Goal: Task Accomplishment & Management: Manage account settings

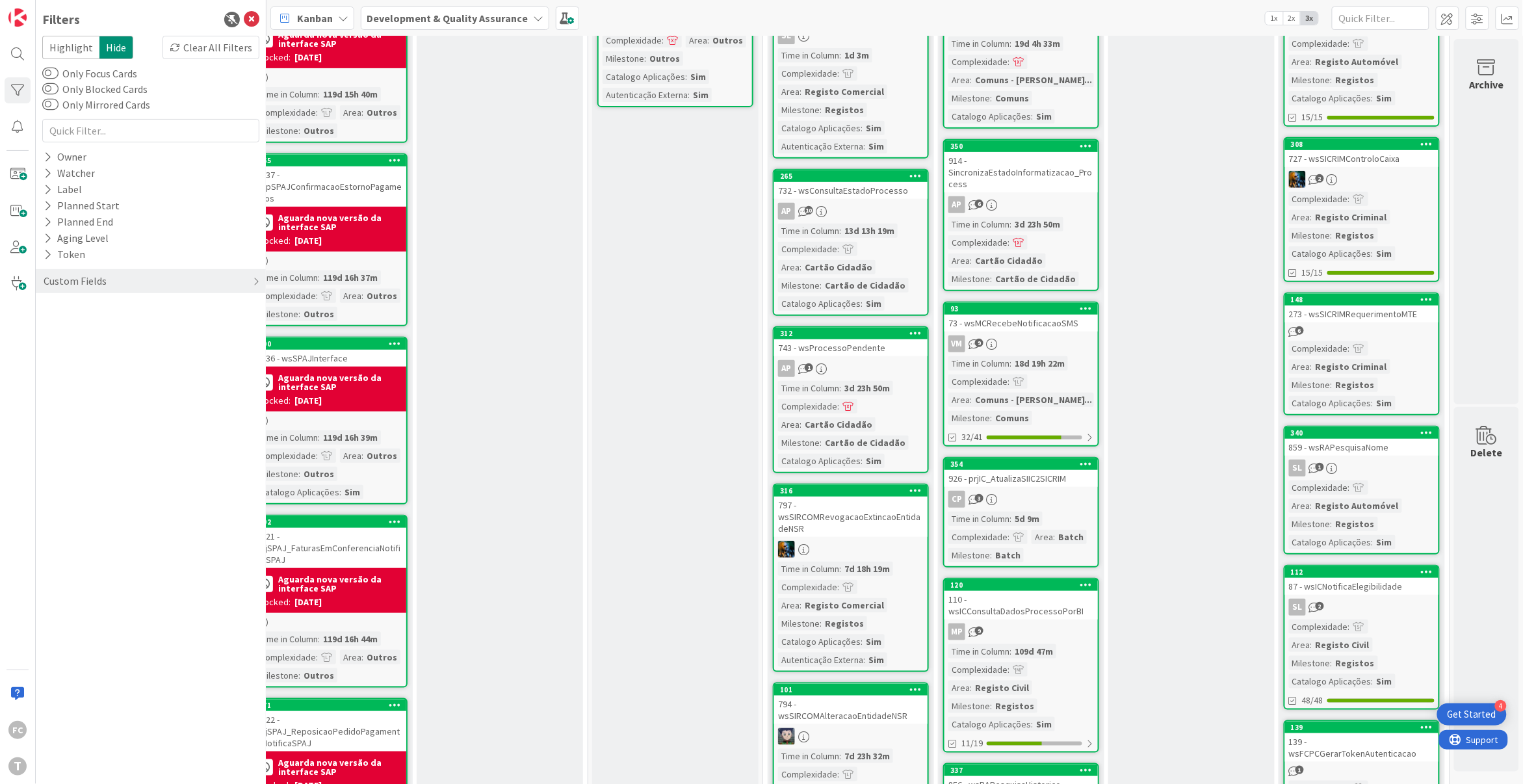
scroll to position [0, 200]
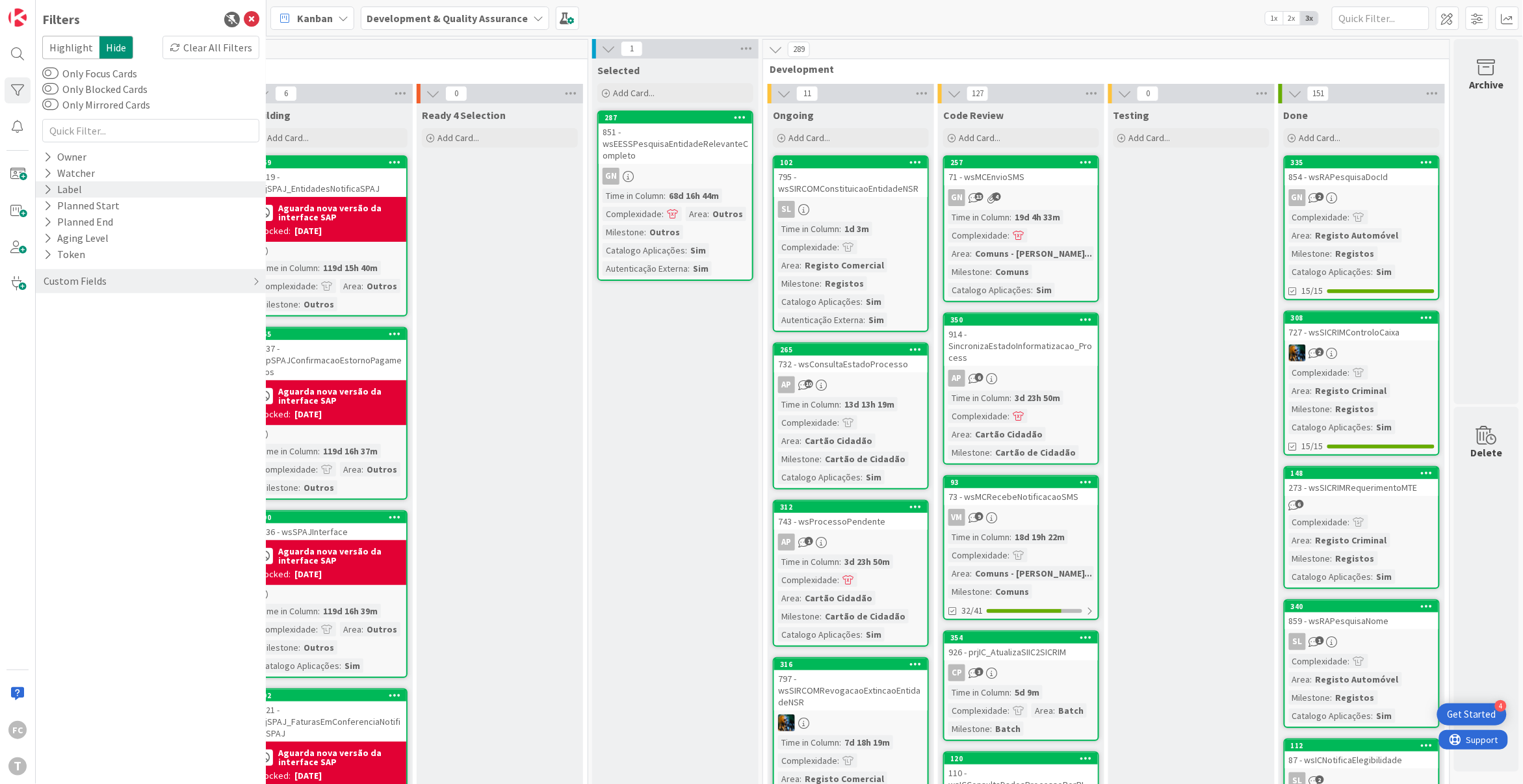
click at [55, 188] on div "Label" at bounding box center [62, 189] width 41 height 16
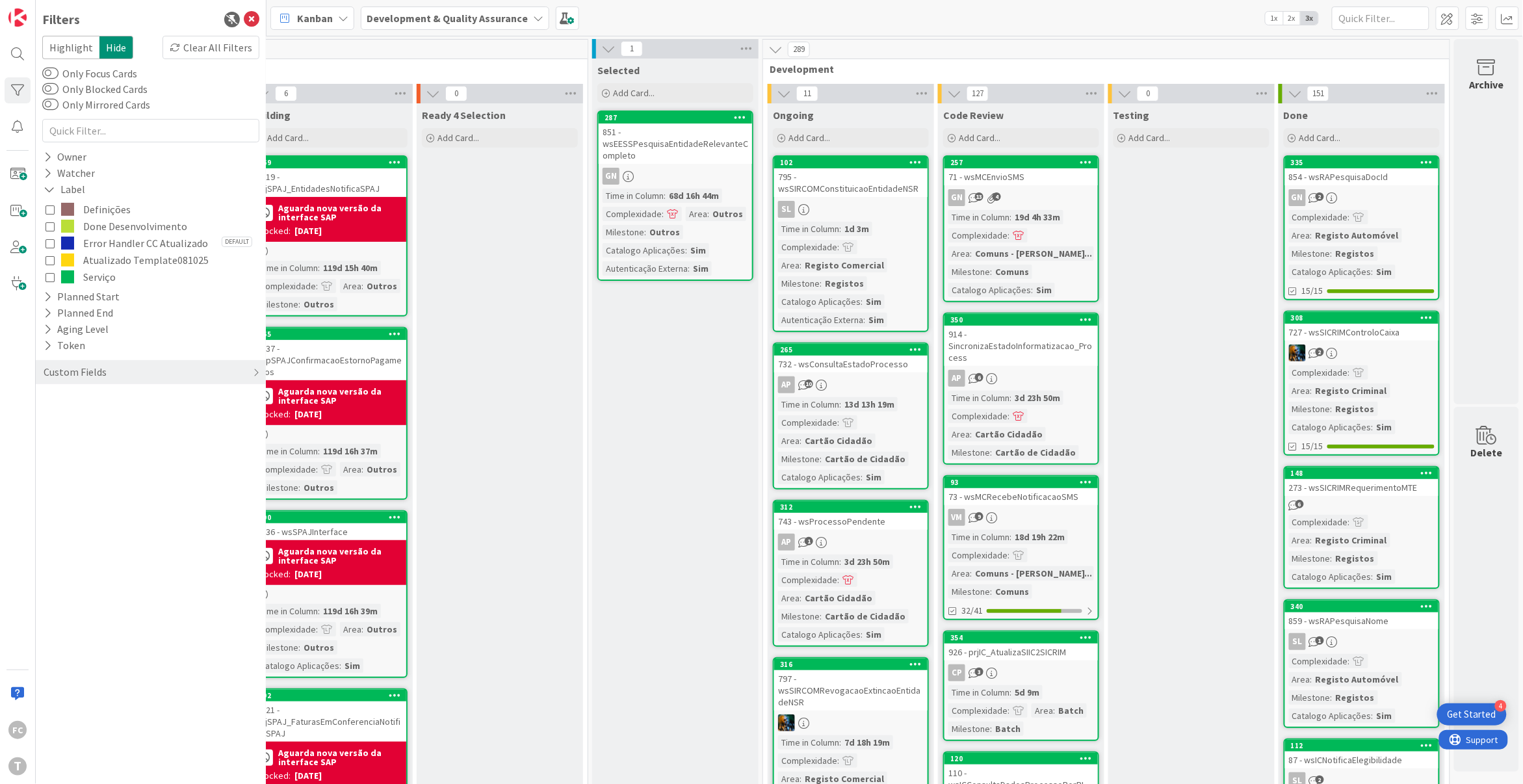
click at [110, 222] on span "Done Desenvolvimento" at bounding box center [135, 226] width 104 height 17
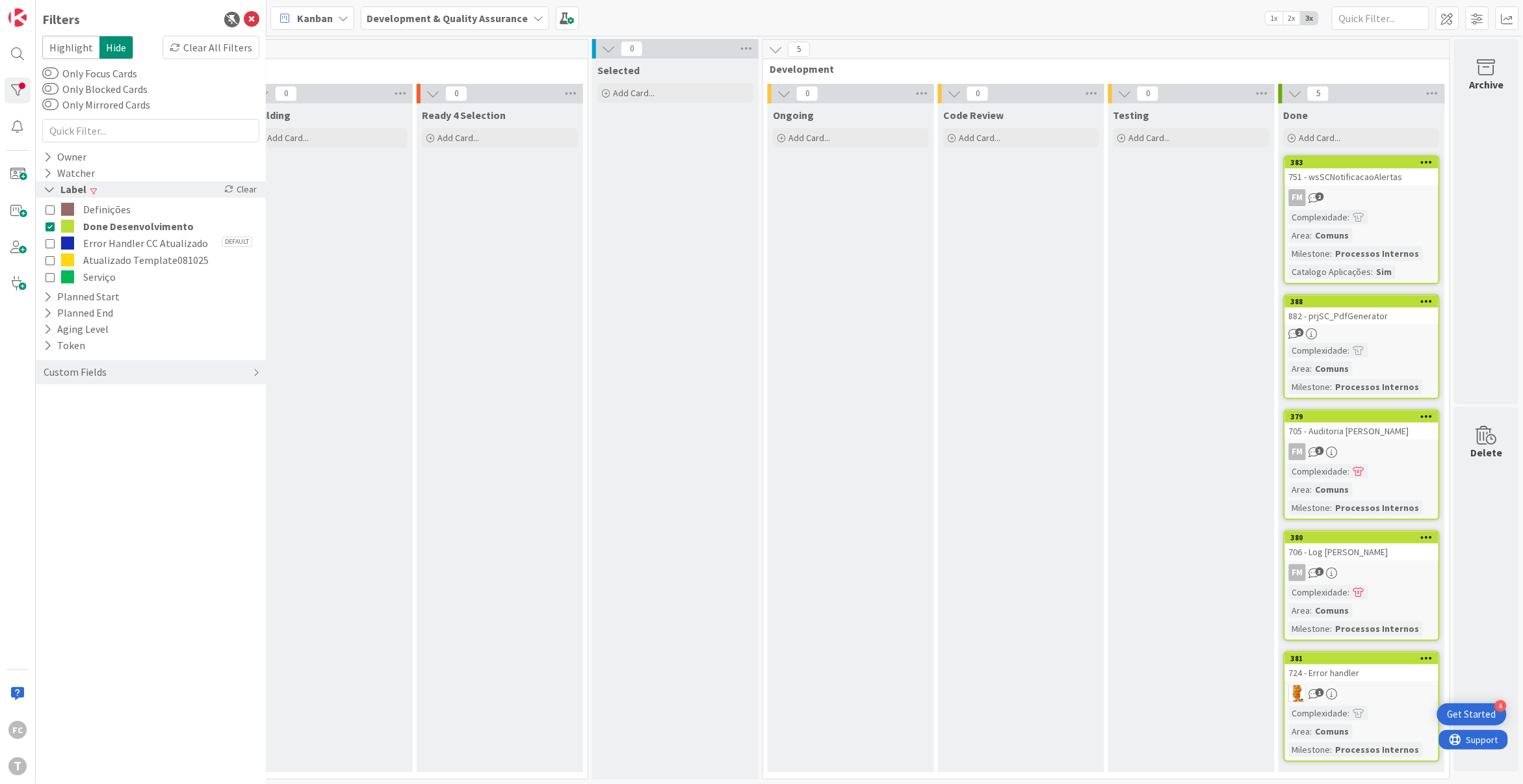
click at [50, 188] on icon at bounding box center [49, 189] width 12 height 11
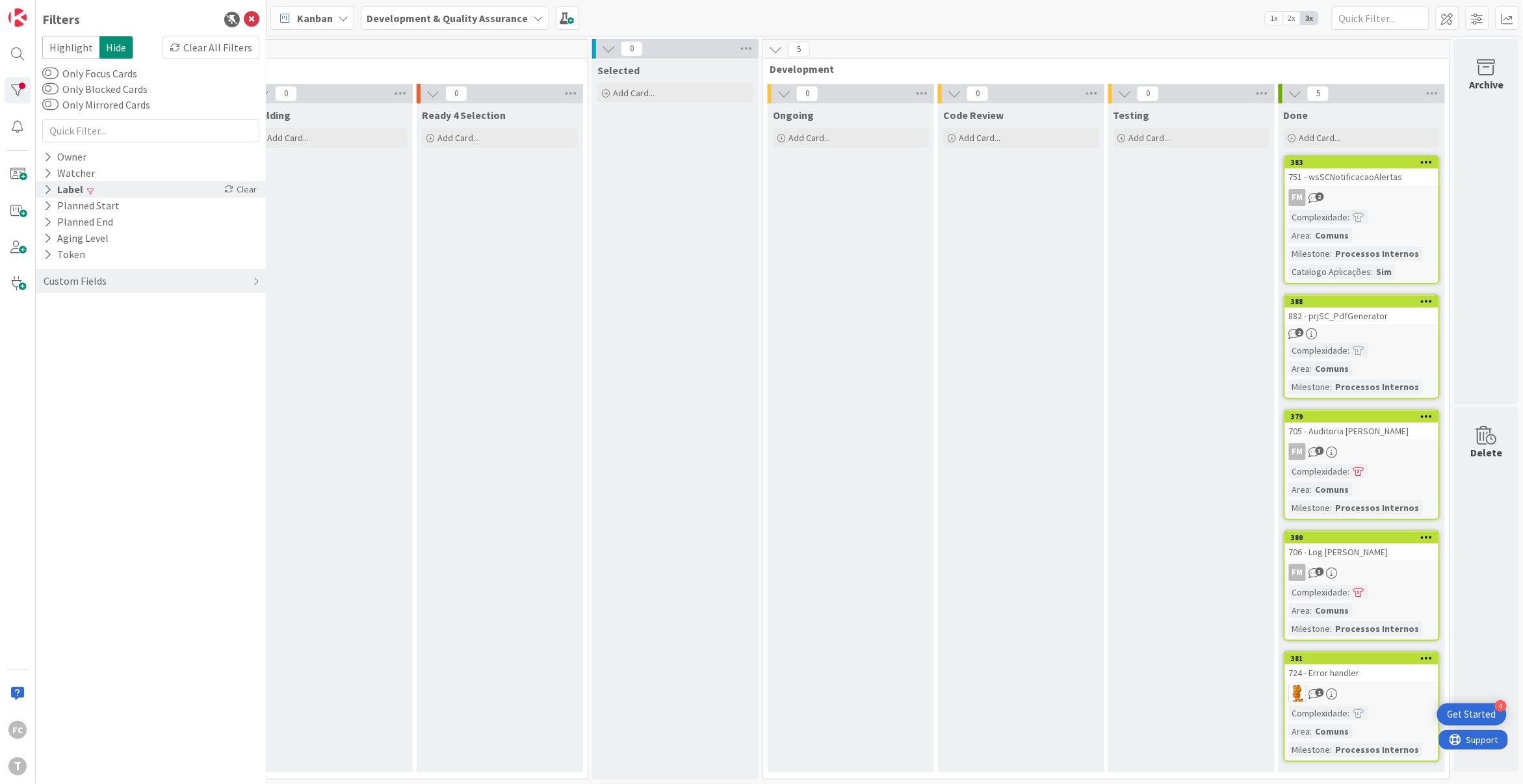
click at [51, 189] on icon at bounding box center [48, 189] width 9 height 11
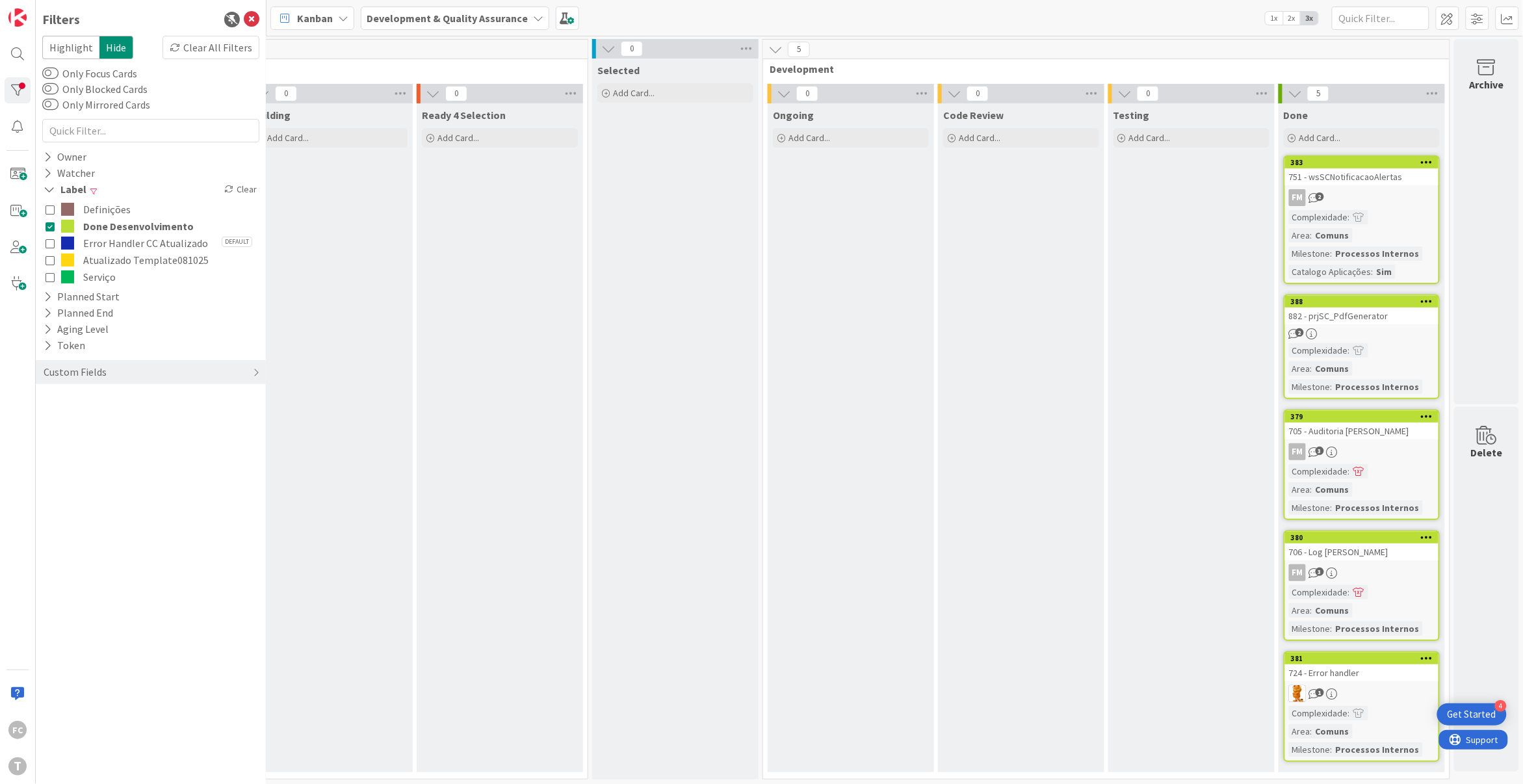
drag, startPoint x: 46, startPoint y: 227, endPoint x: 83, endPoint y: 231, distance: 37.2
click at [46, 227] on icon at bounding box center [50, 226] width 9 height 9
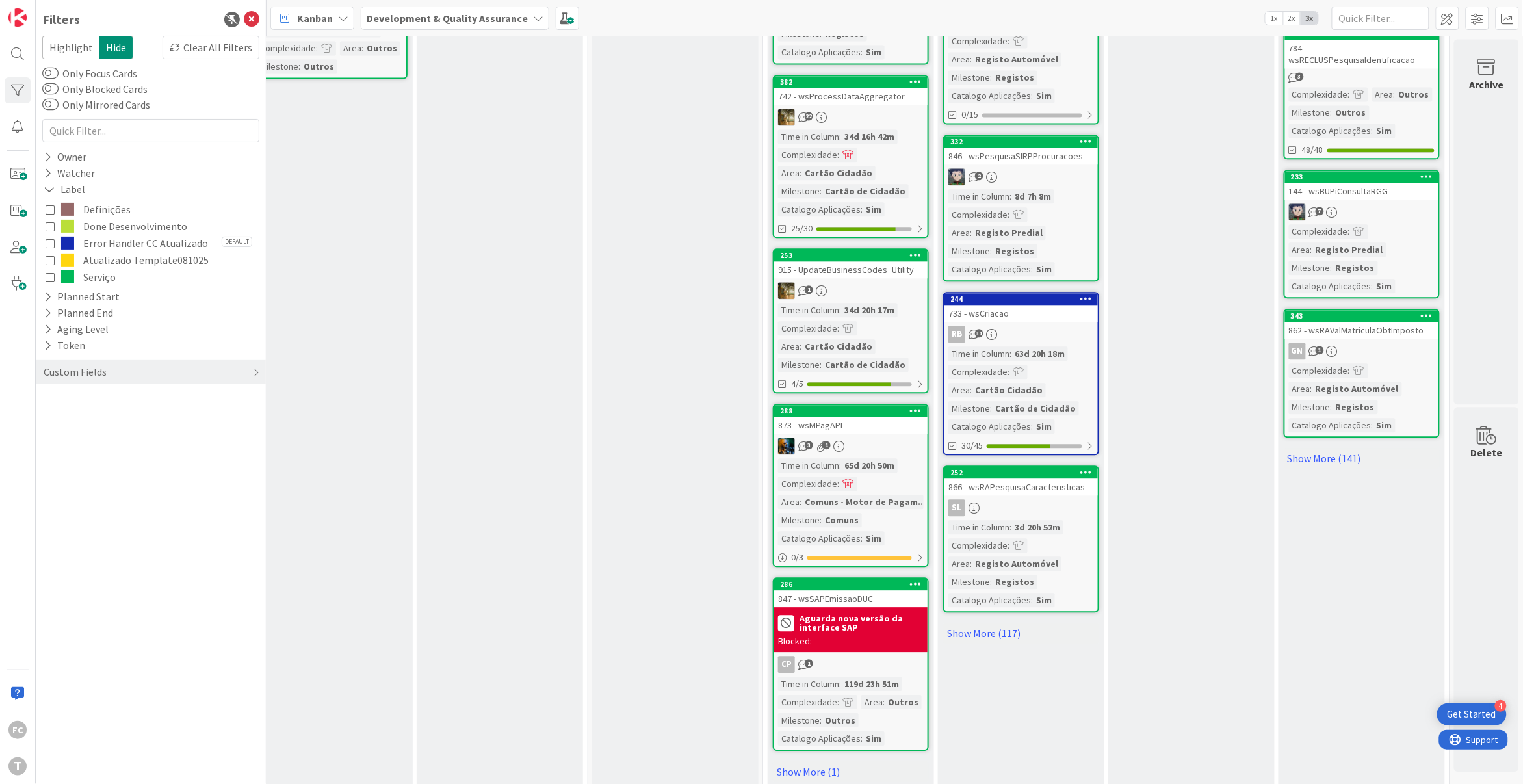
scroll to position [1149, 181]
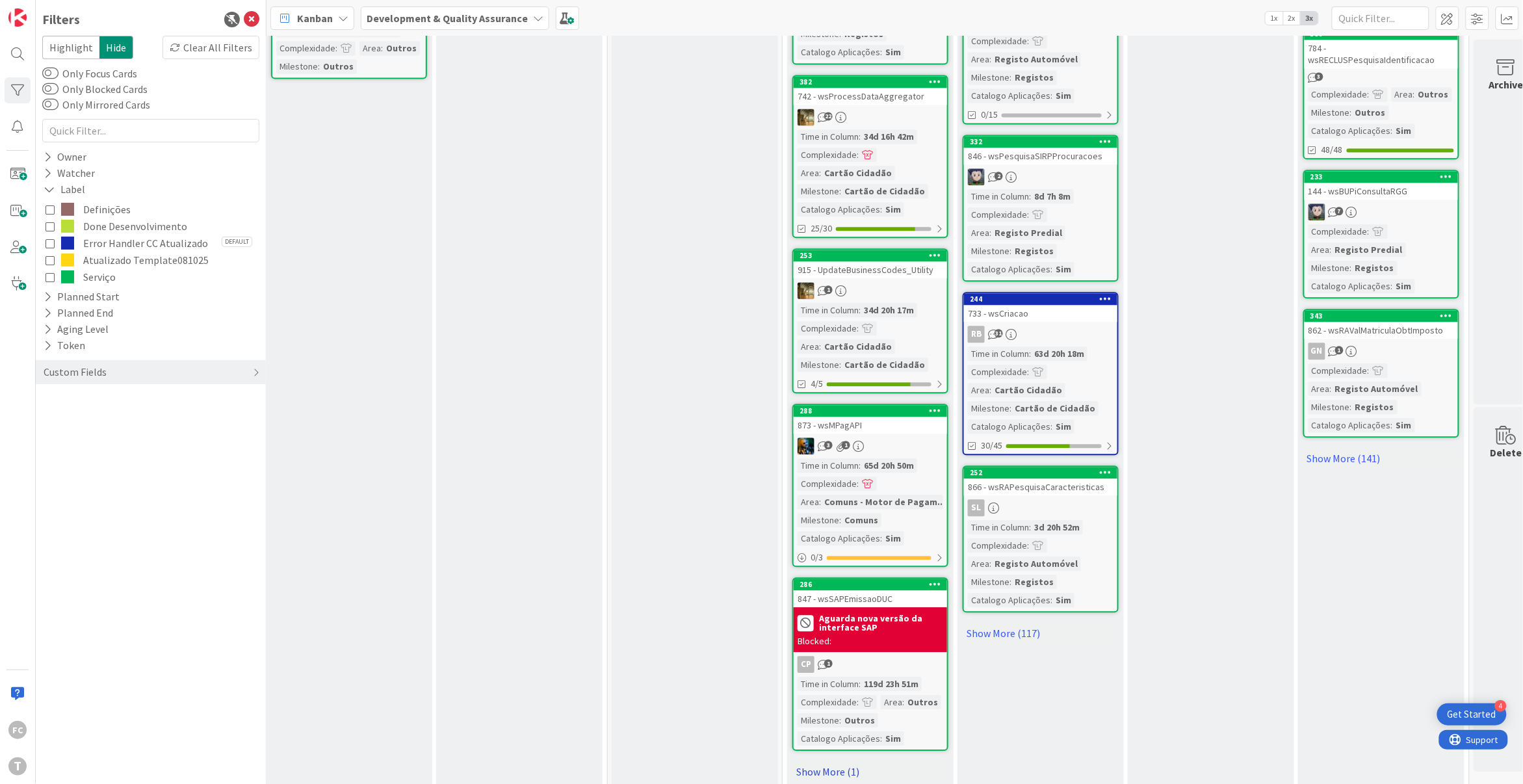
click at [801, 761] on link "Show More (1)" at bounding box center [870, 771] width 156 height 21
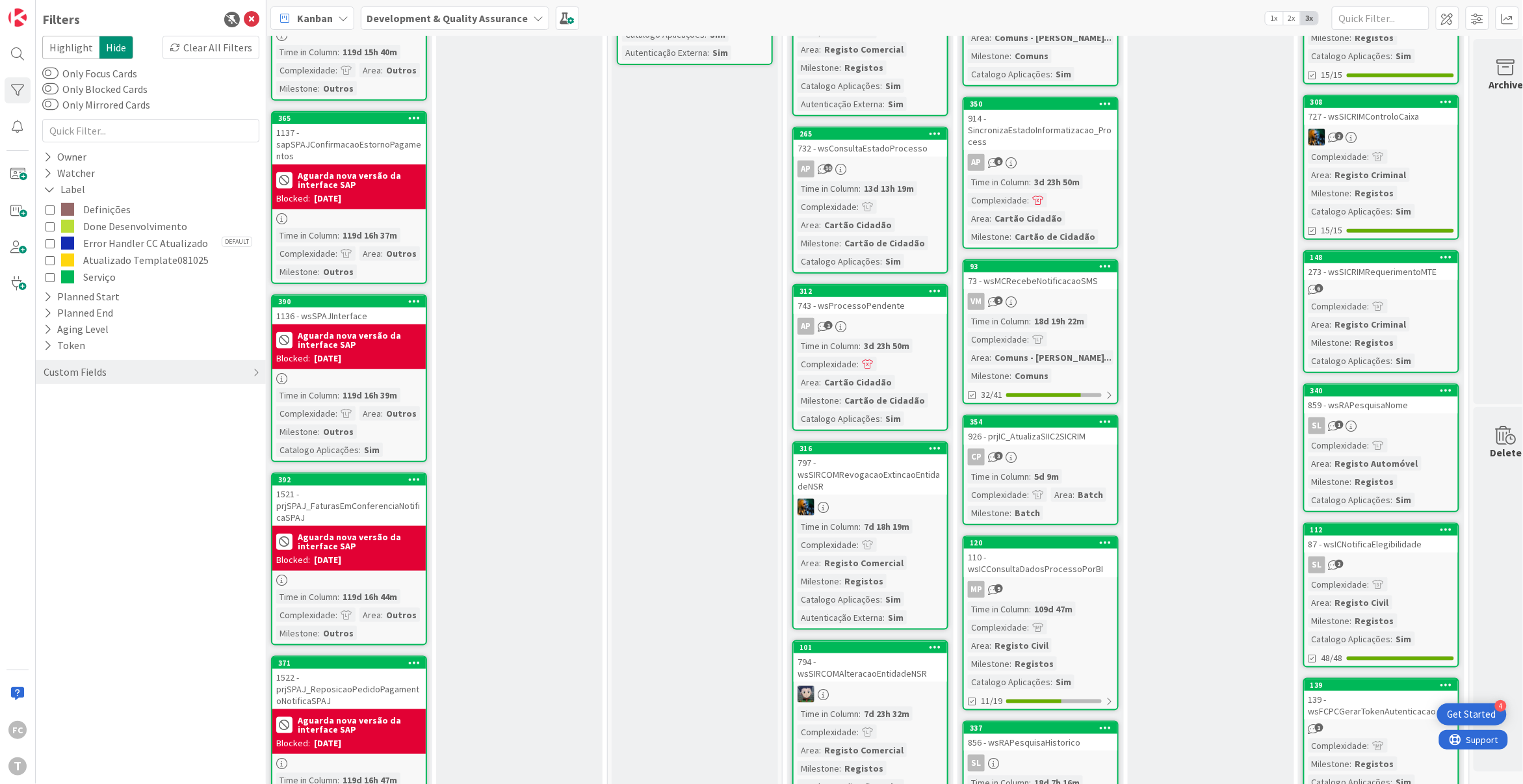
scroll to position [215, 181]
click at [138, 227] on span "Done Desenvolvimento" at bounding box center [135, 226] width 104 height 17
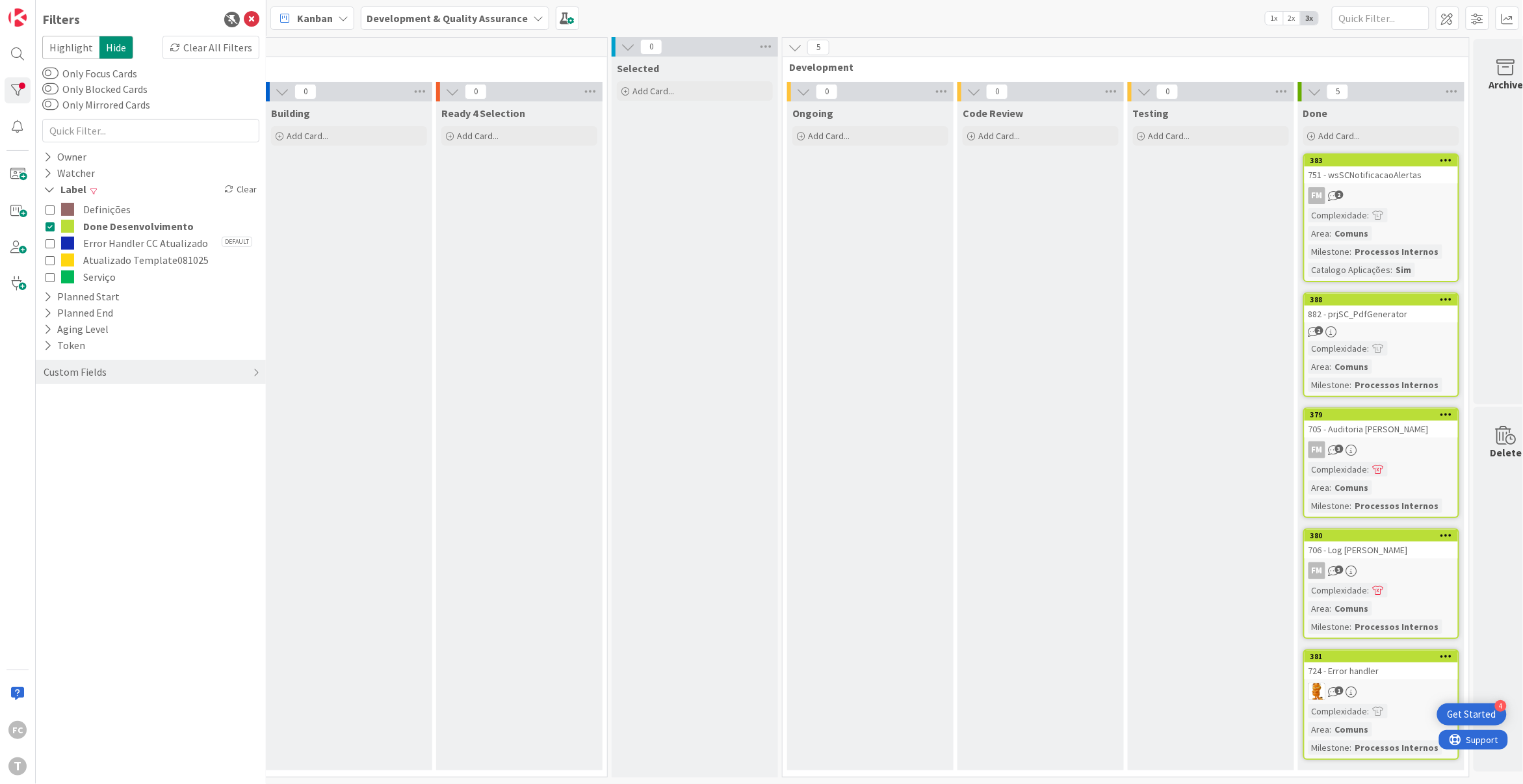
scroll to position [0, 181]
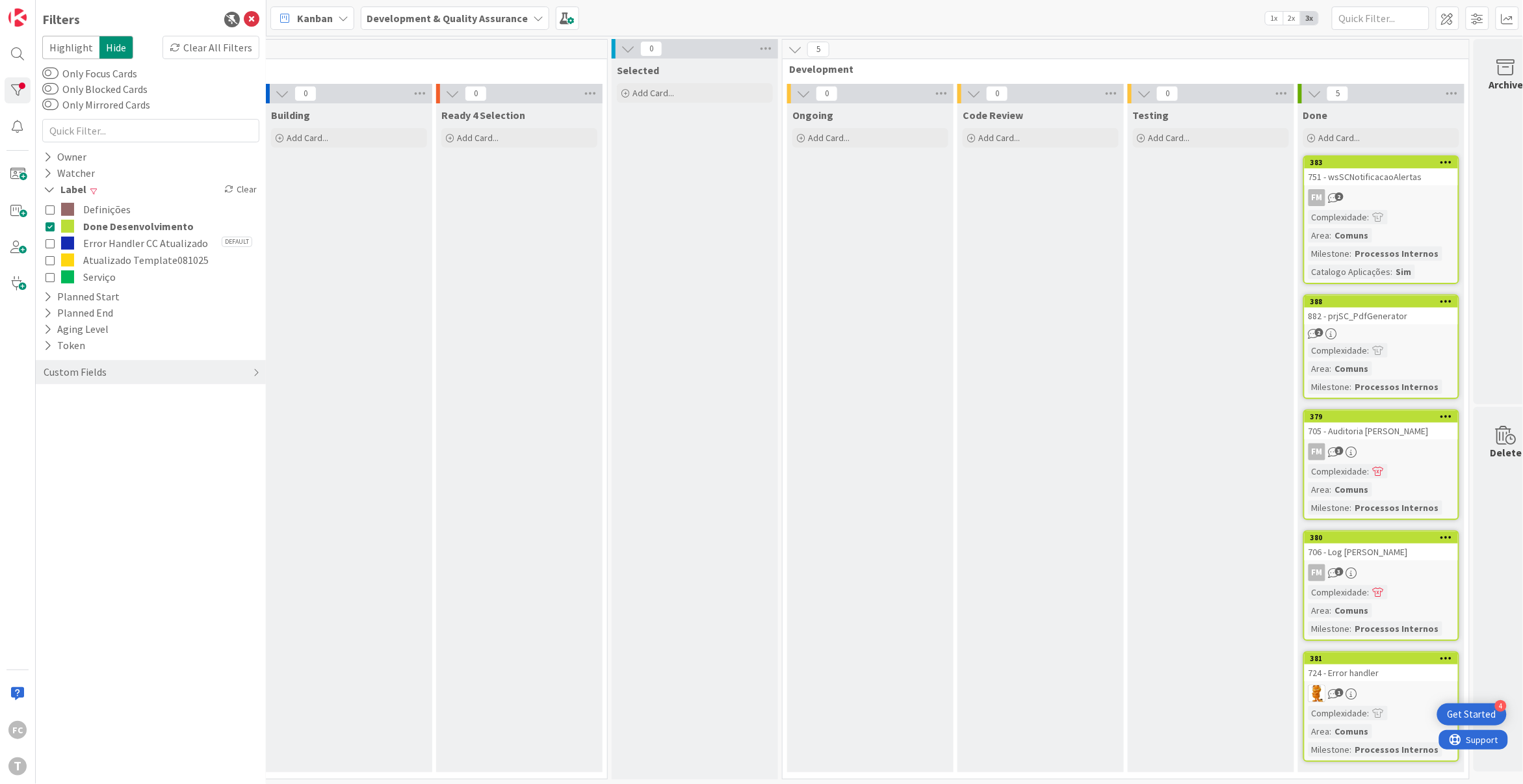
click at [138, 227] on span "Done Desenvolvimento" at bounding box center [139, 226] width 110 height 17
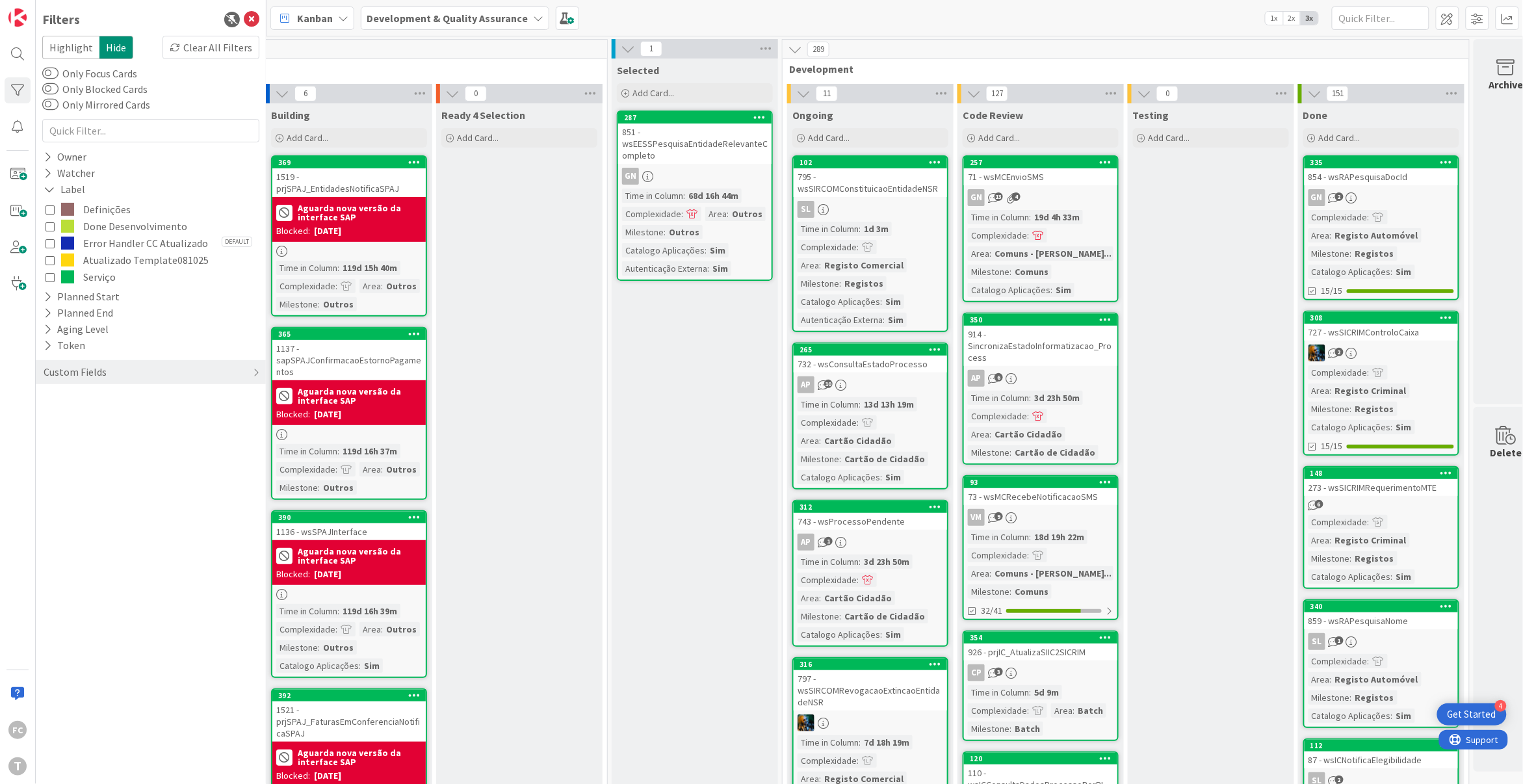
click at [132, 226] on span "Done Desenvolvimento" at bounding box center [135, 226] width 104 height 17
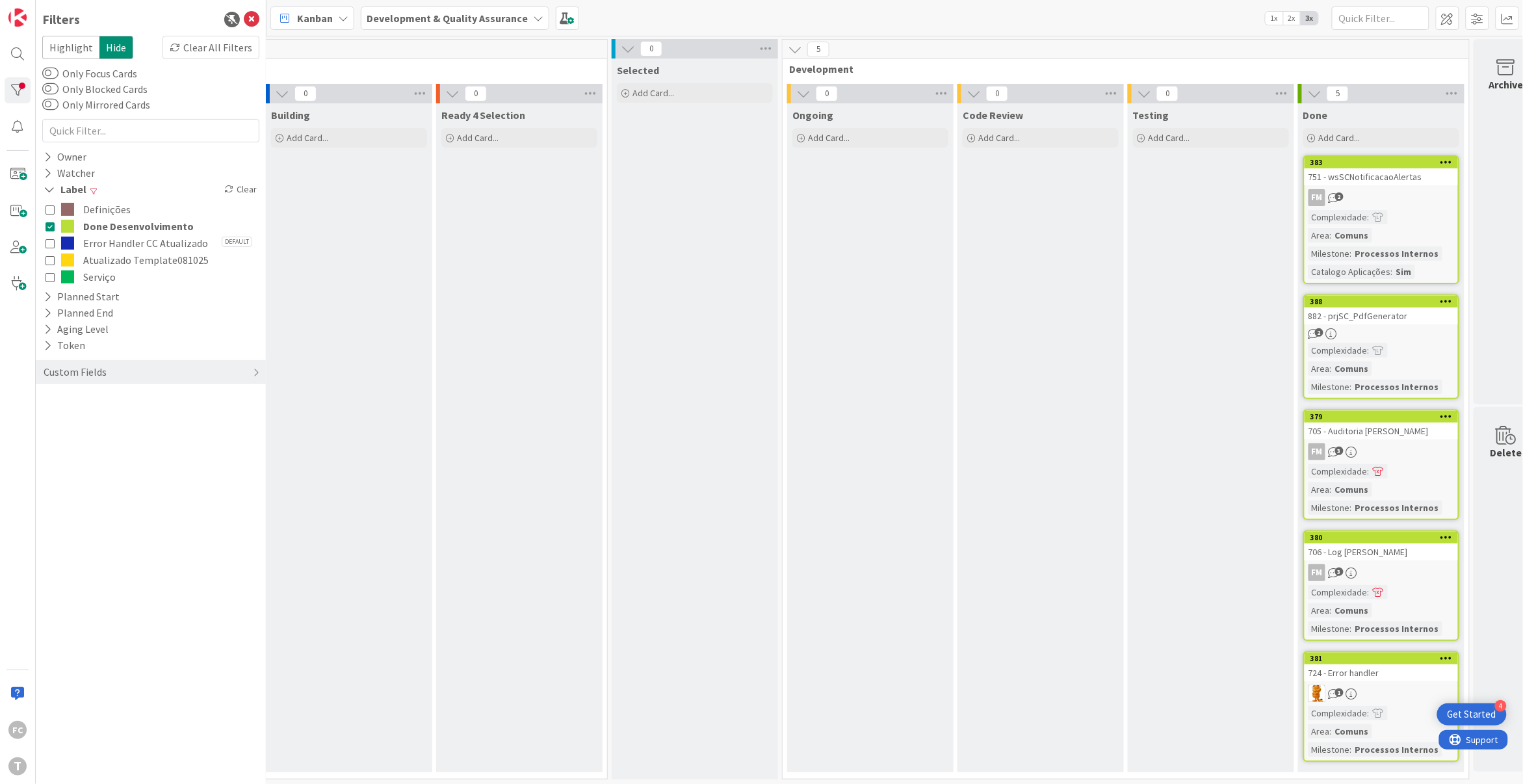
click at [132, 226] on span "Done Desenvolvimento" at bounding box center [139, 226] width 110 height 17
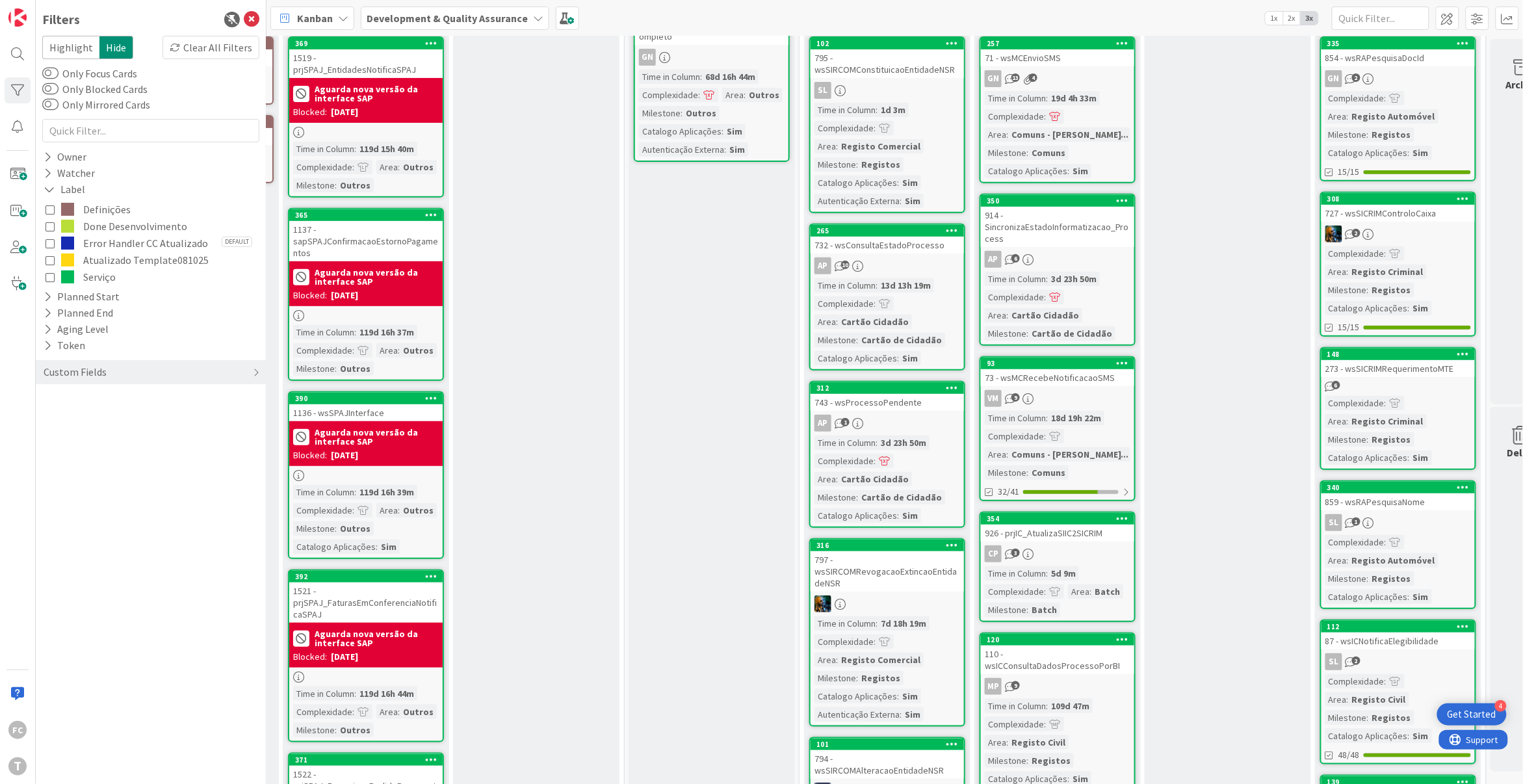
scroll to position [0, 164]
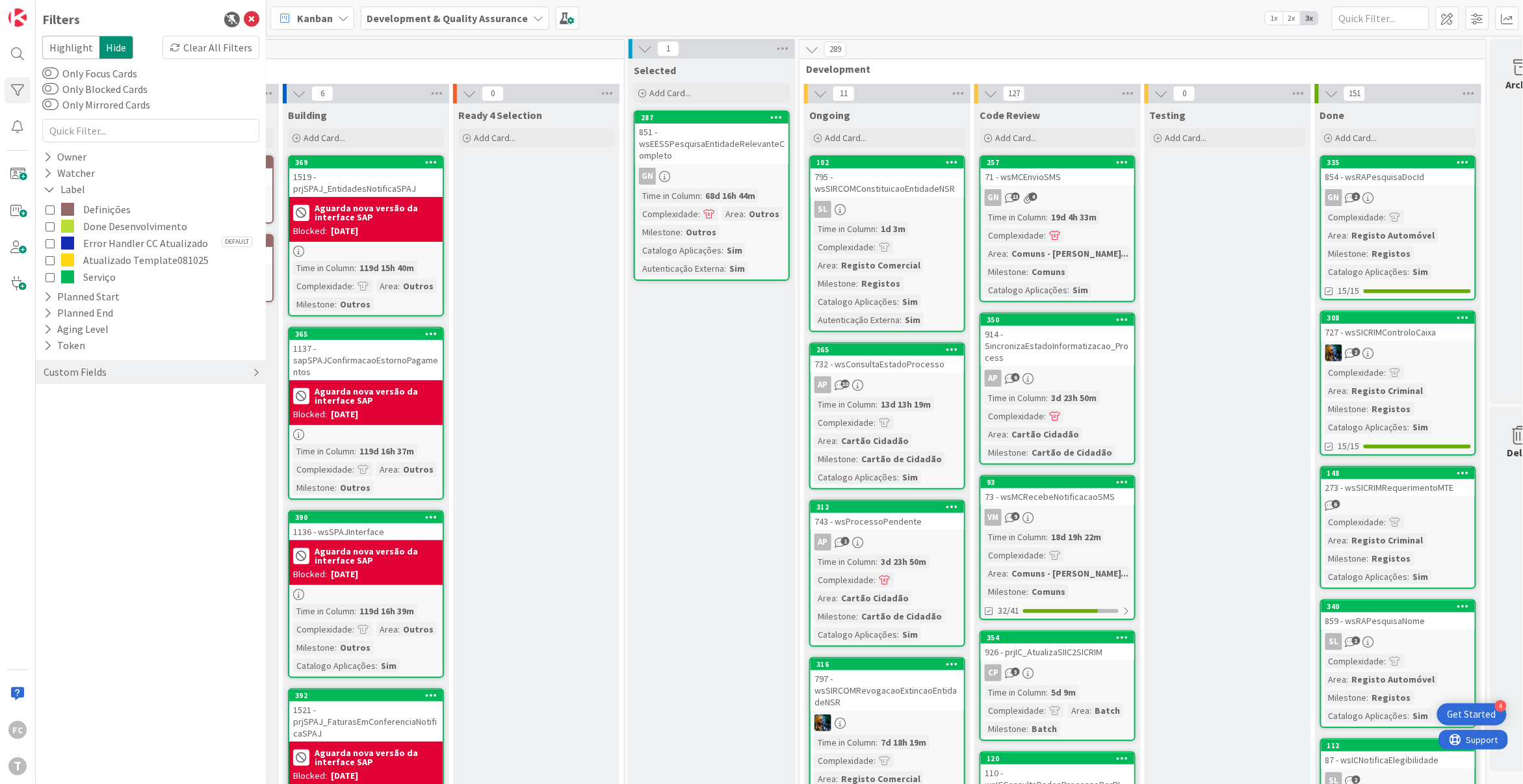
click at [67, 376] on div "Custom Fields" at bounding box center [75, 372] width 65 height 16
click at [45, 157] on icon at bounding box center [48, 157] width 9 height 11
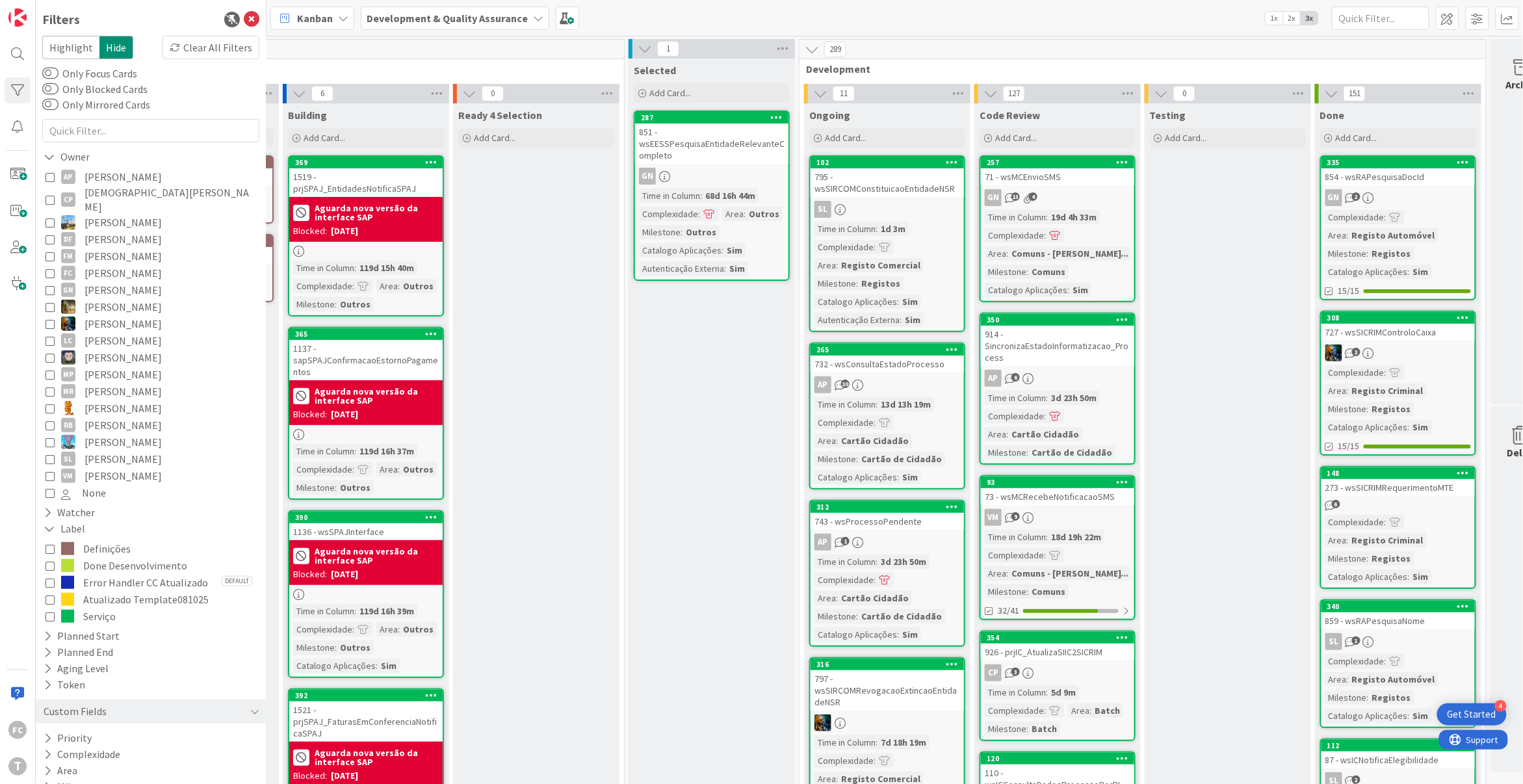
click at [52, 178] on icon at bounding box center [50, 176] width 9 height 9
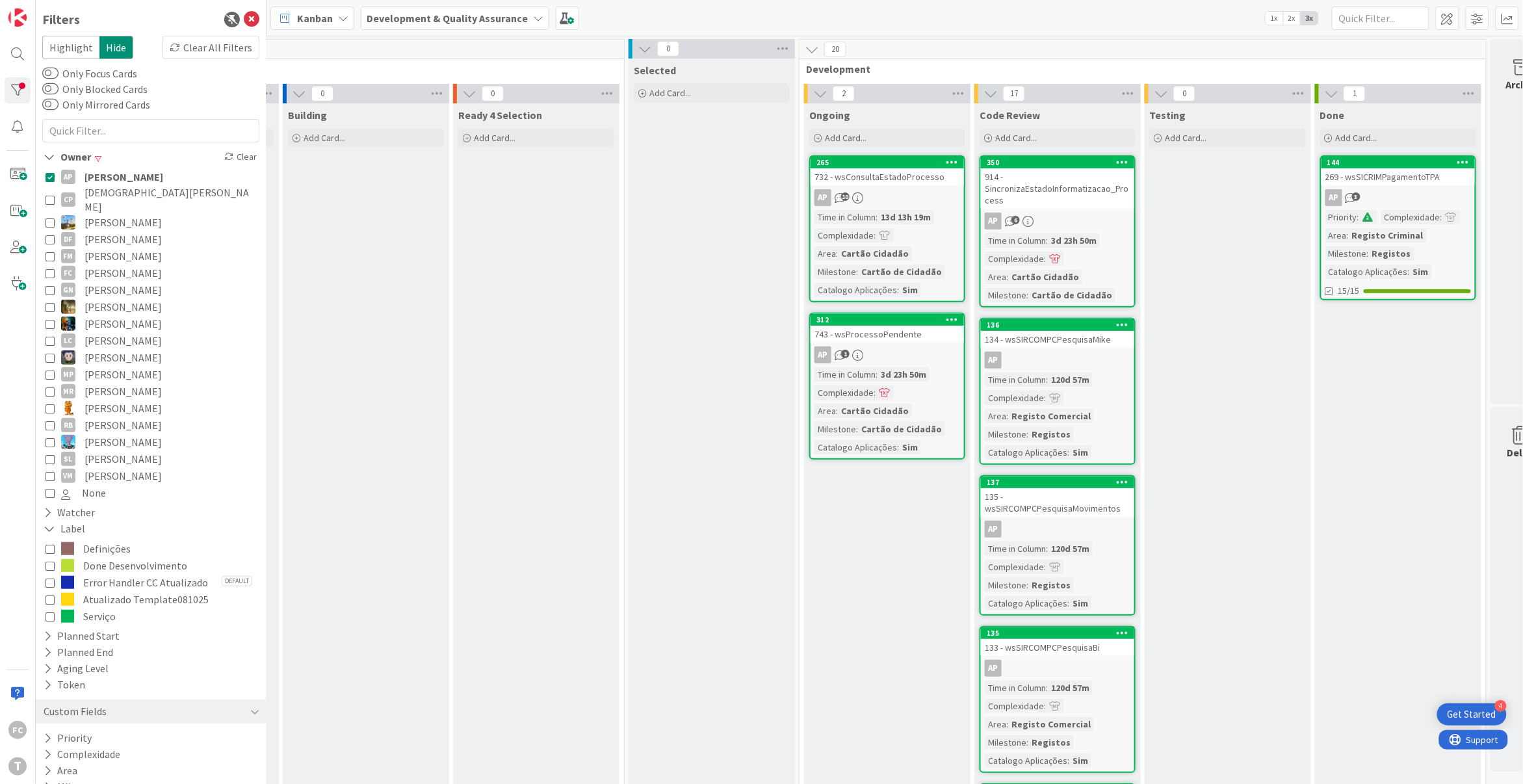
click at [49, 195] on icon at bounding box center [50, 199] width 9 height 9
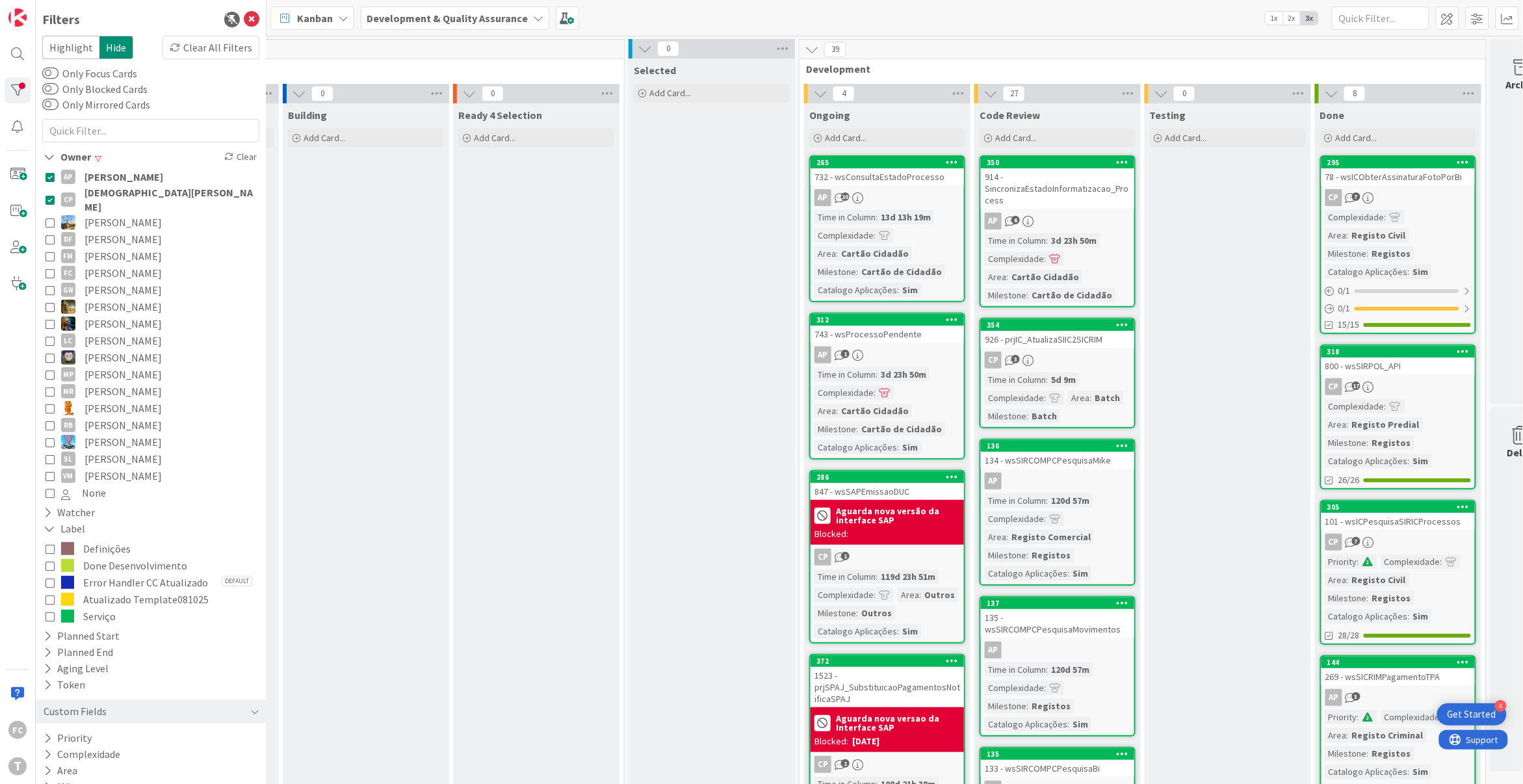
click at [49, 176] on icon at bounding box center [50, 176] width 9 height 9
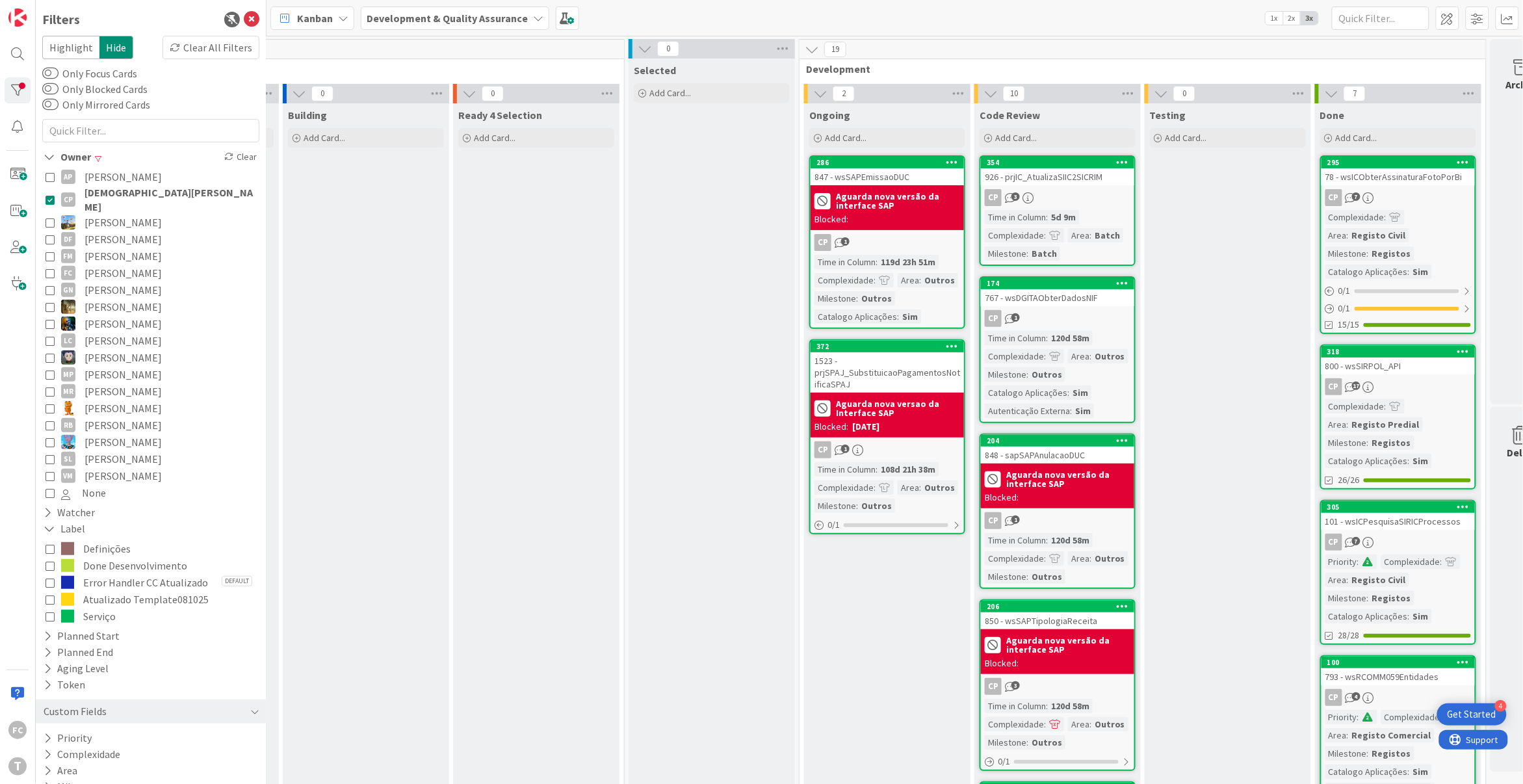
scroll to position [0, 163]
drag, startPoint x: 52, startPoint y: 242, endPoint x: 52, endPoint y: 199, distance: 43.0
click at [52, 252] on icon at bounding box center [50, 256] width 9 height 9
click at [49, 195] on icon at bounding box center [50, 199] width 9 height 9
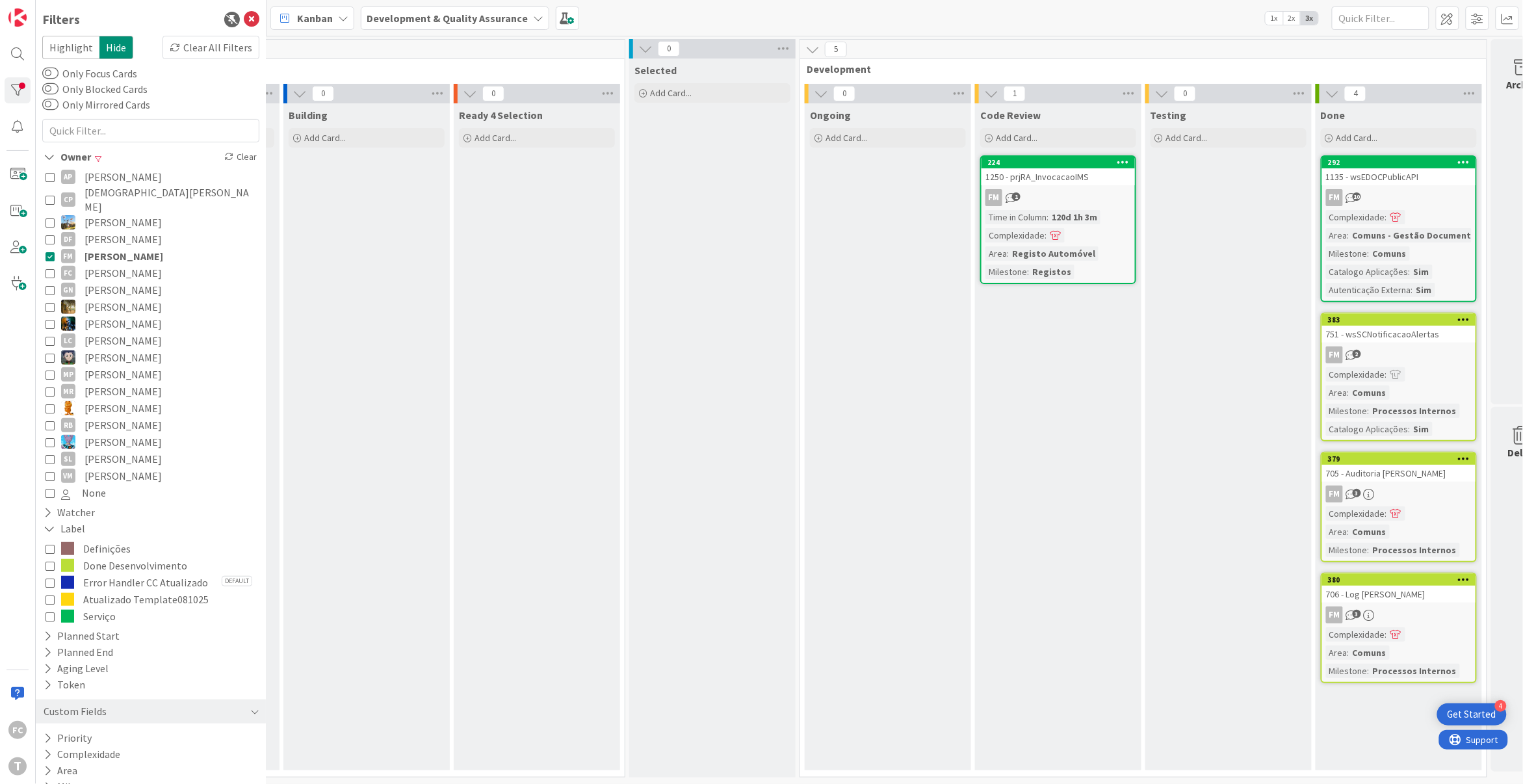
click at [50, 197] on icon at bounding box center [50, 199] width 9 height 9
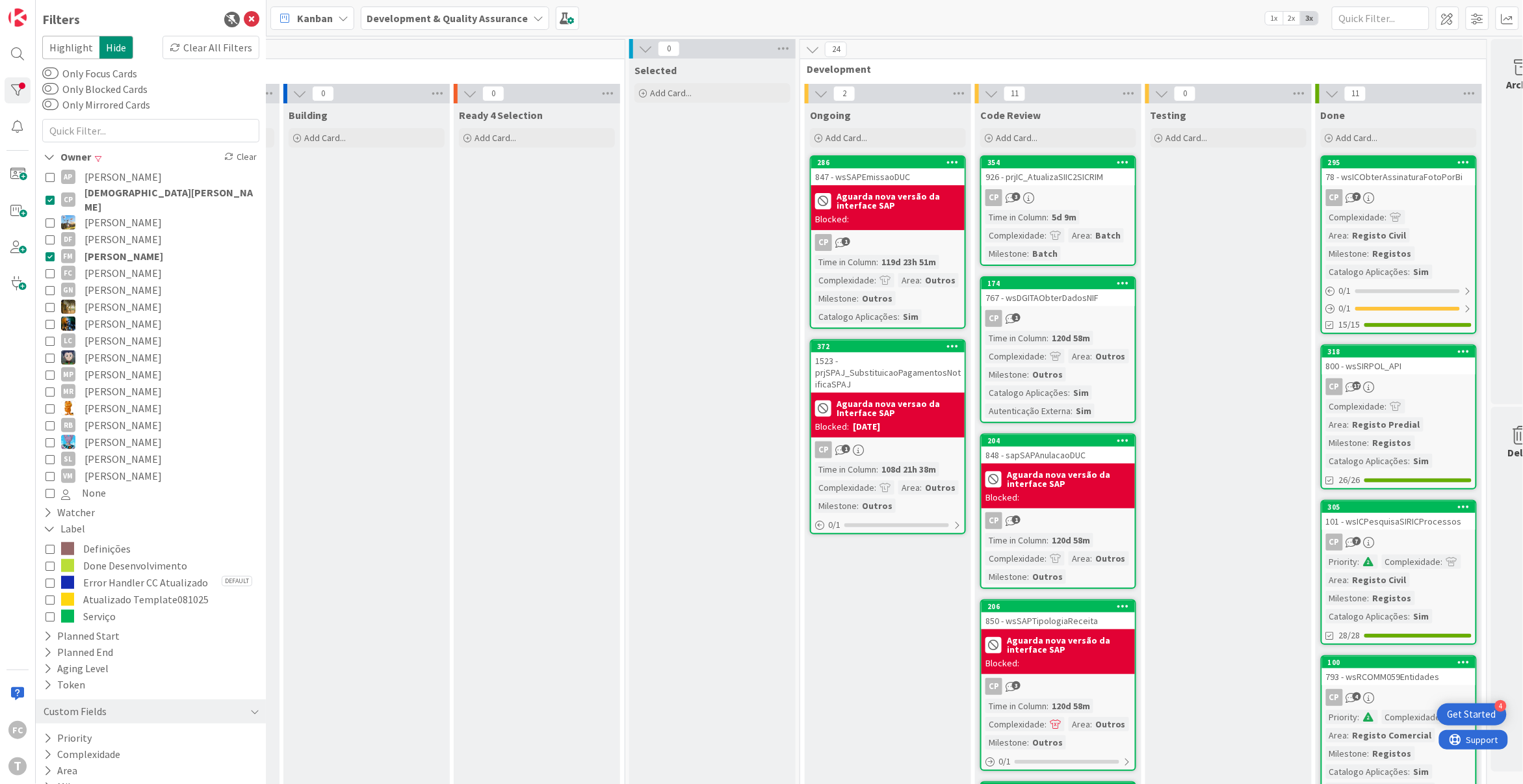
click at [46, 252] on icon at bounding box center [50, 256] width 9 height 9
click at [49, 561] on icon at bounding box center [50, 565] width 9 height 9
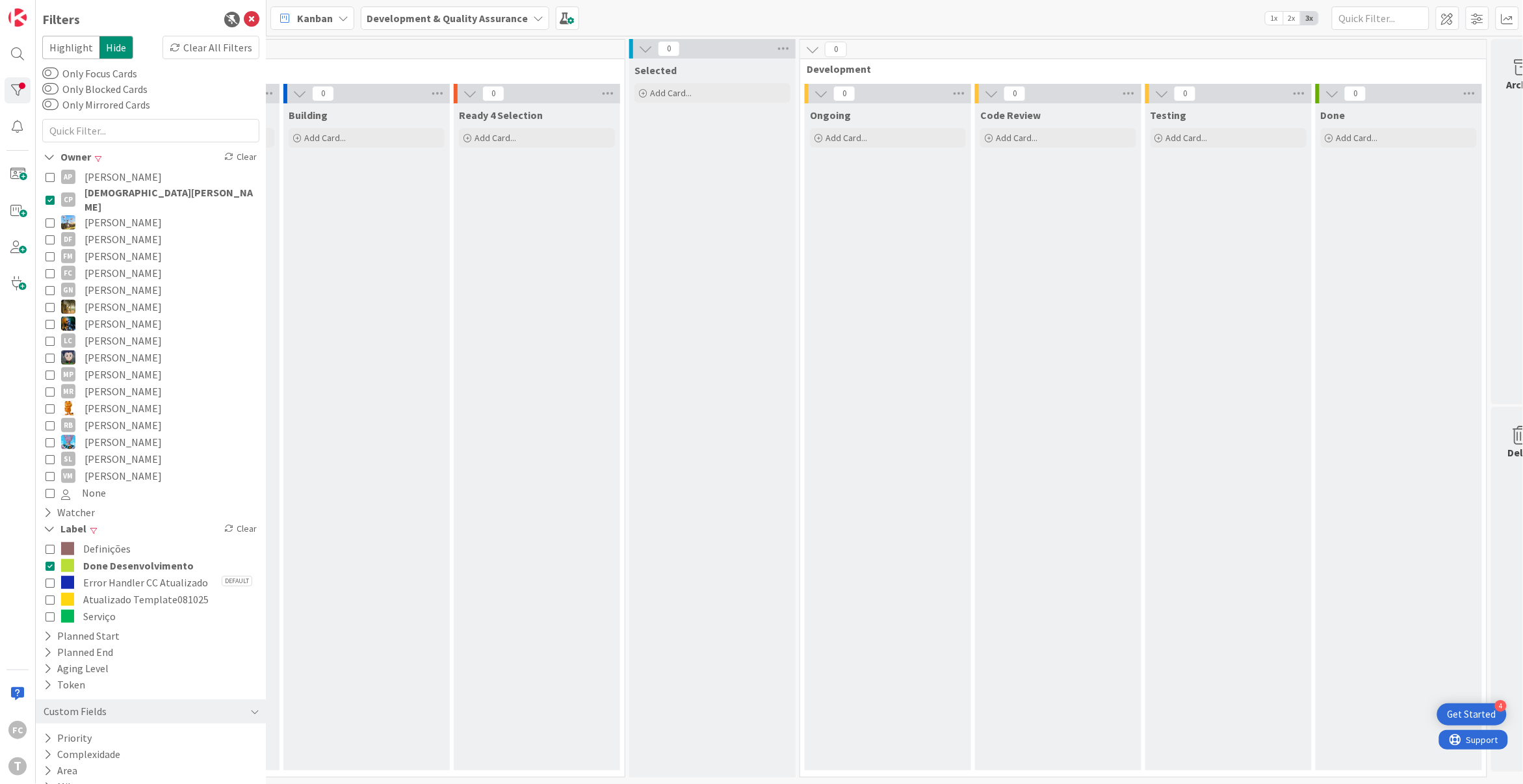
click at [47, 195] on icon at bounding box center [50, 199] width 9 height 9
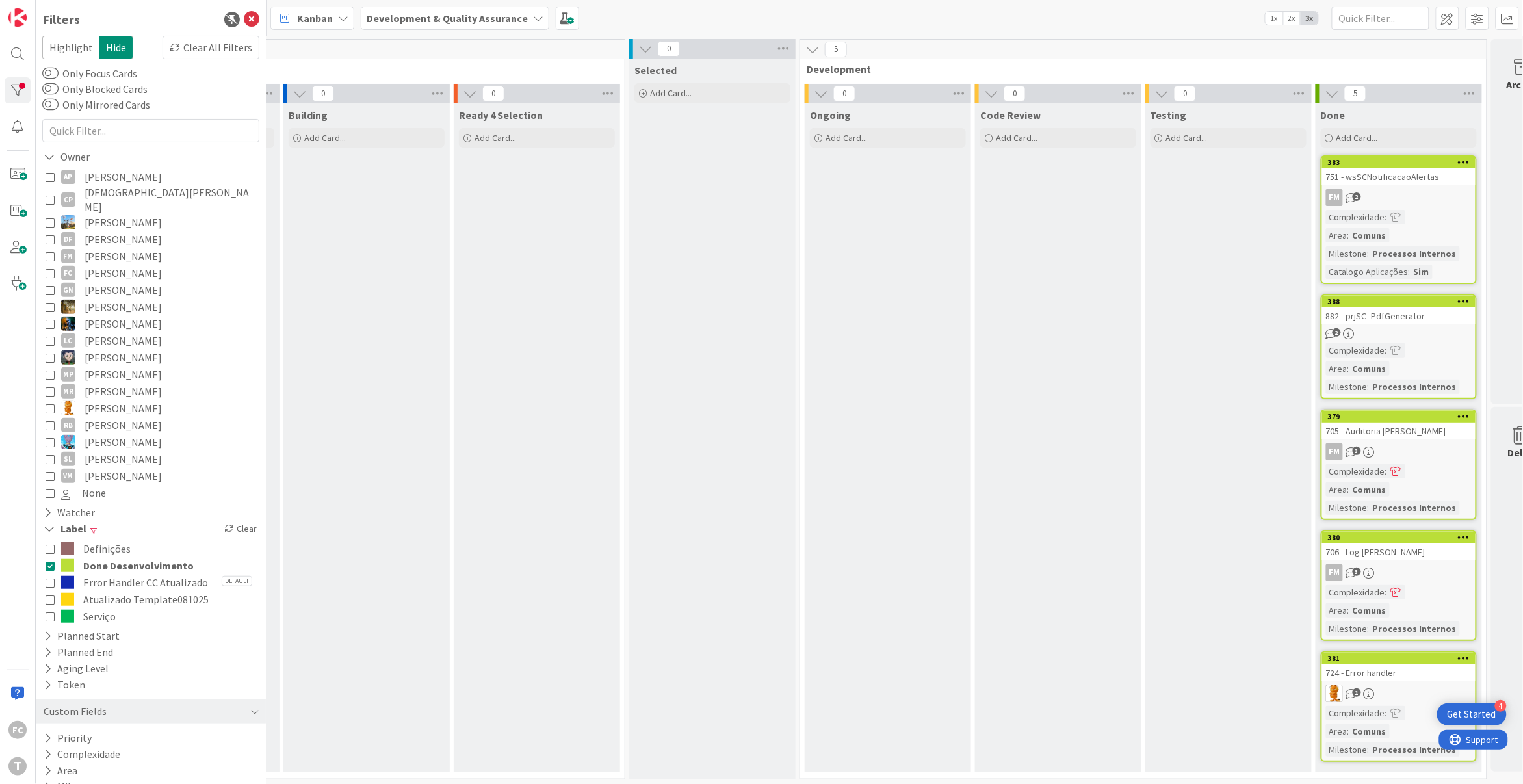
click at [47, 195] on icon at bounding box center [50, 199] width 9 height 9
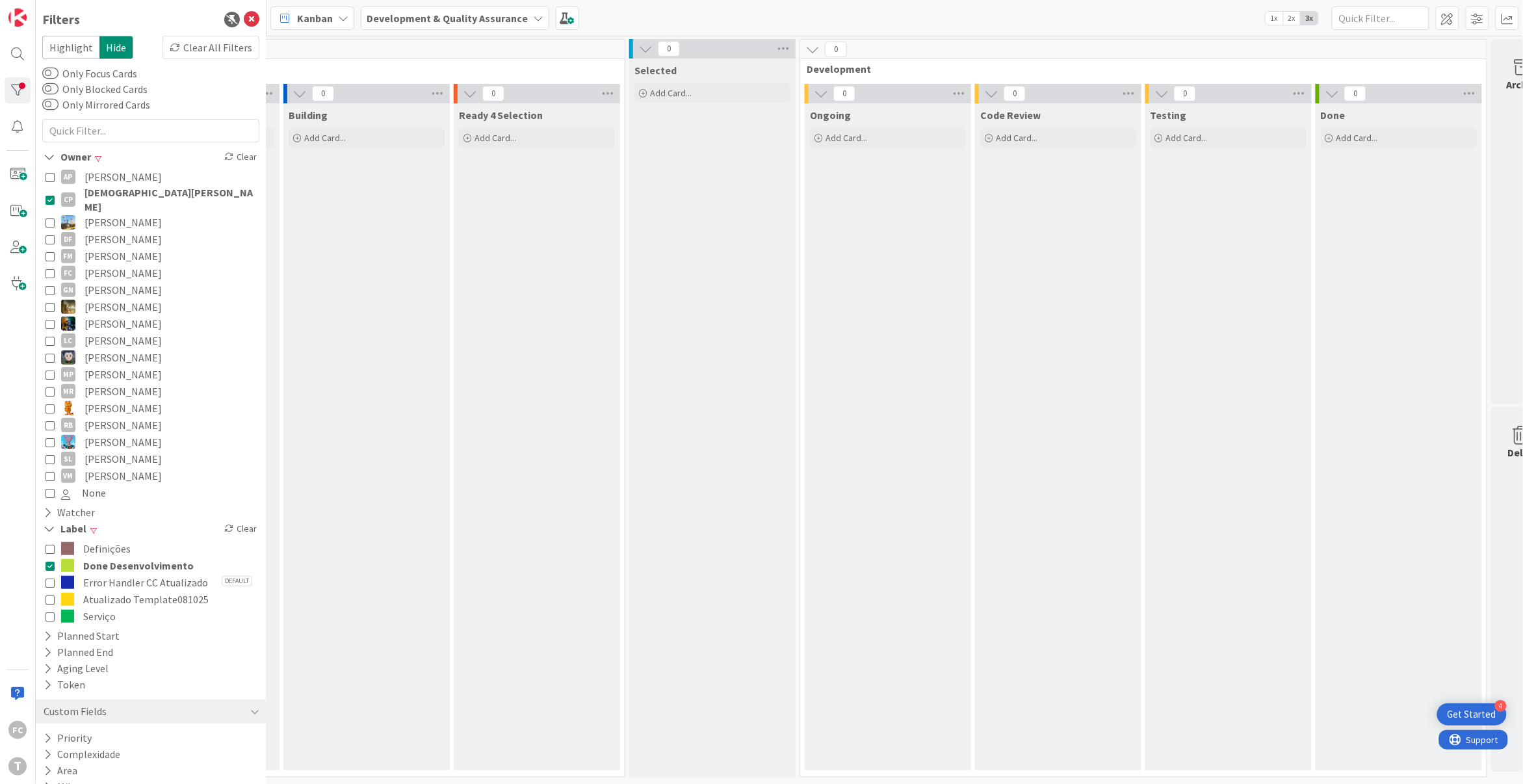
click at [51, 561] on icon at bounding box center [50, 565] width 9 height 9
